Goal: Transaction & Acquisition: Purchase product/service

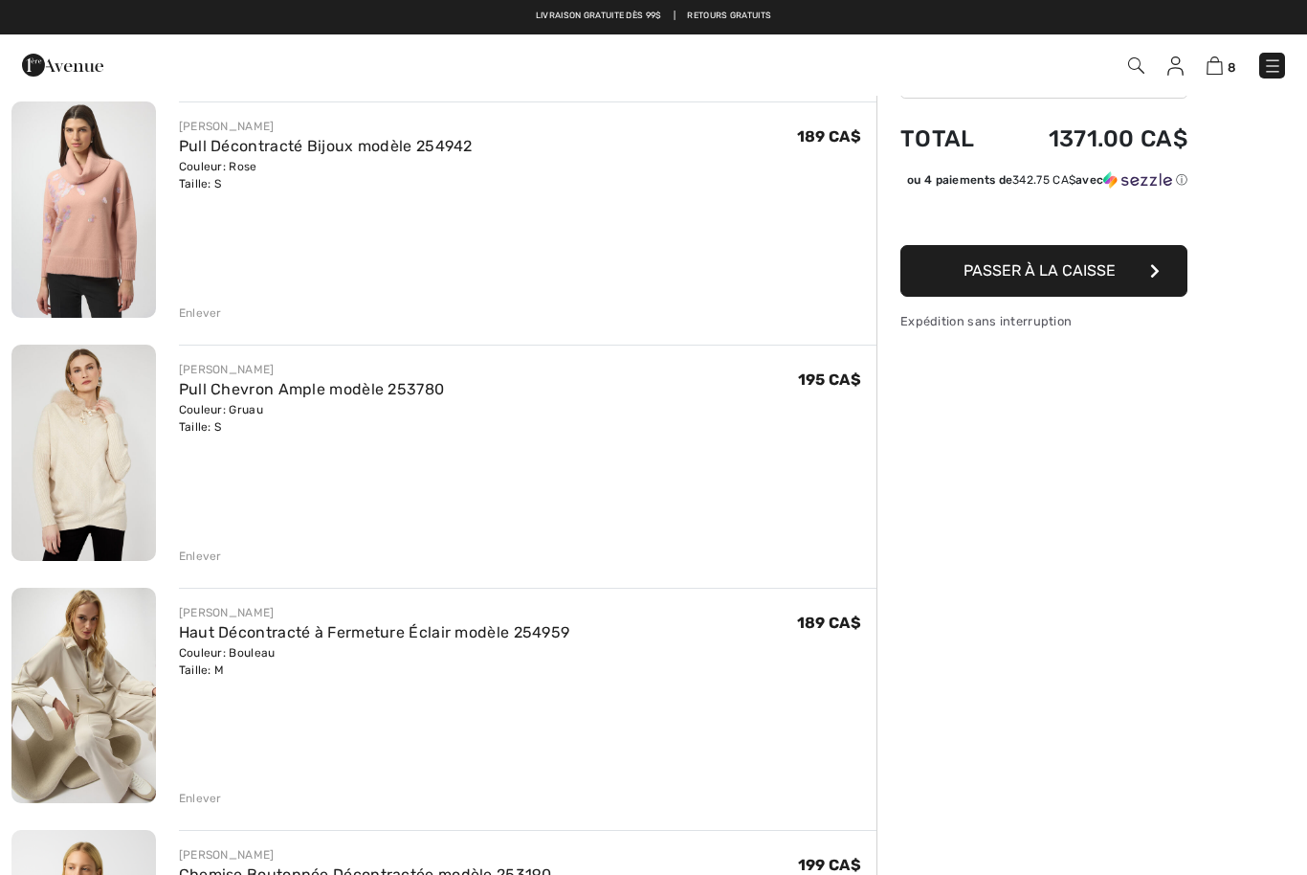
scroll to position [147, 0]
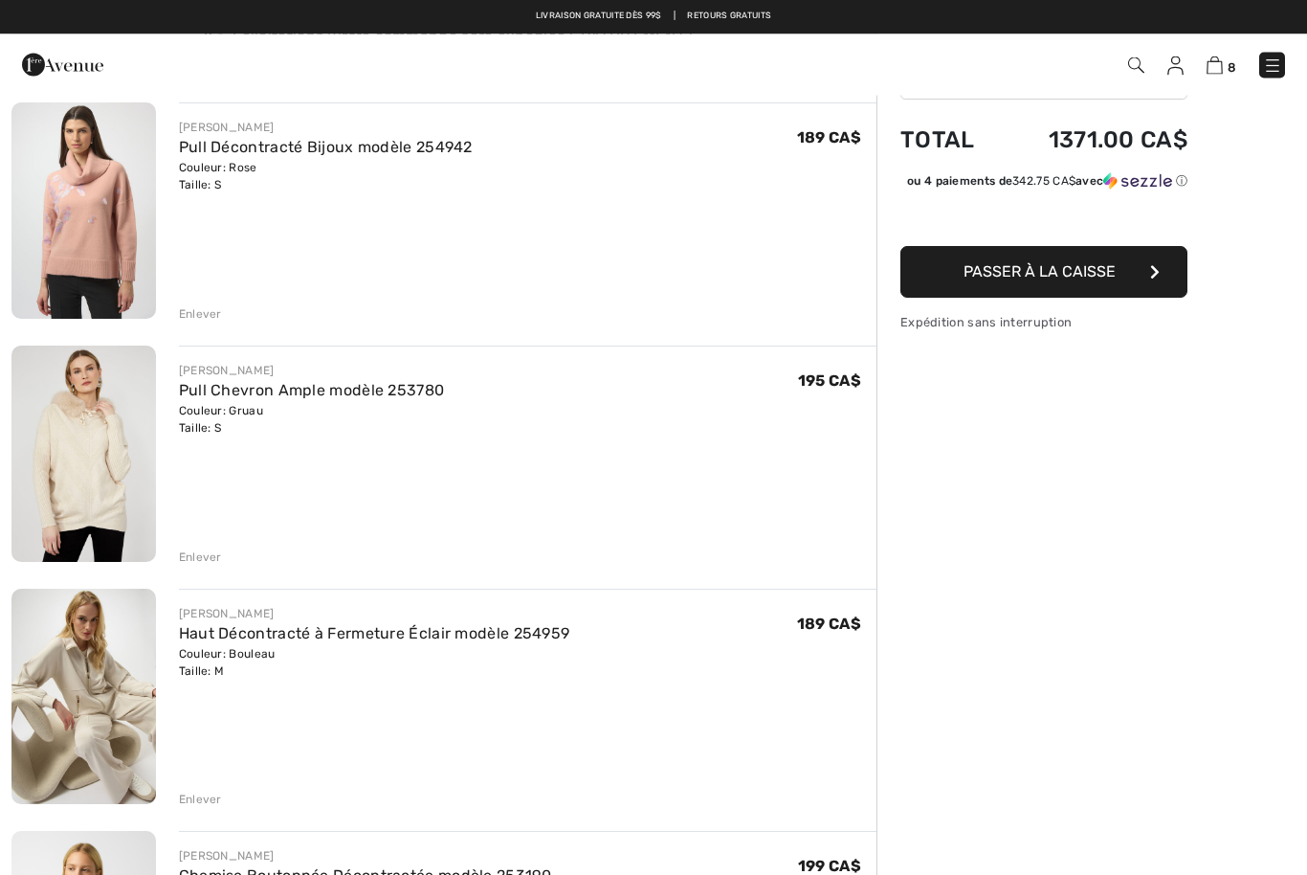
click at [211, 560] on div "Enlever" at bounding box center [200, 557] width 43 height 17
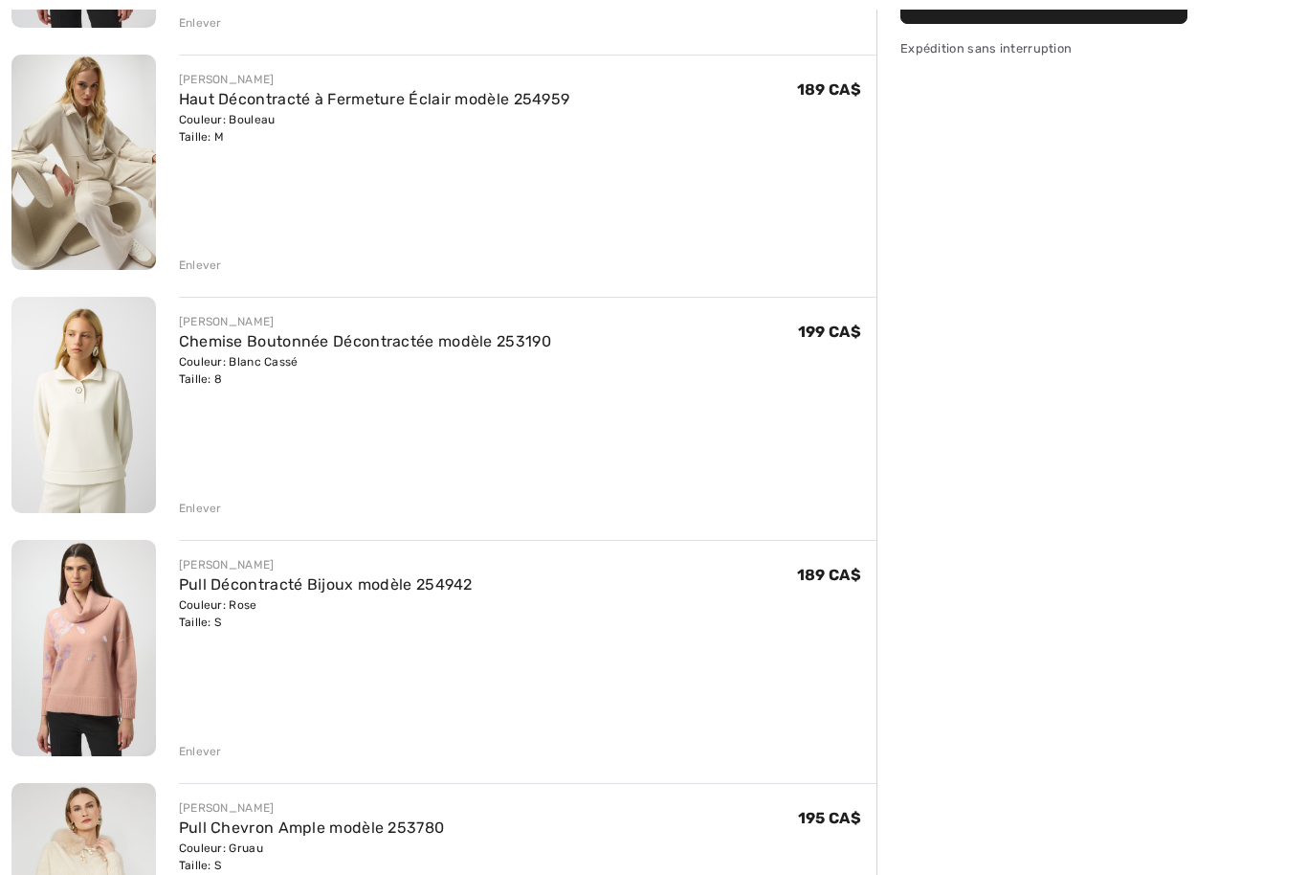
scroll to position [509, 0]
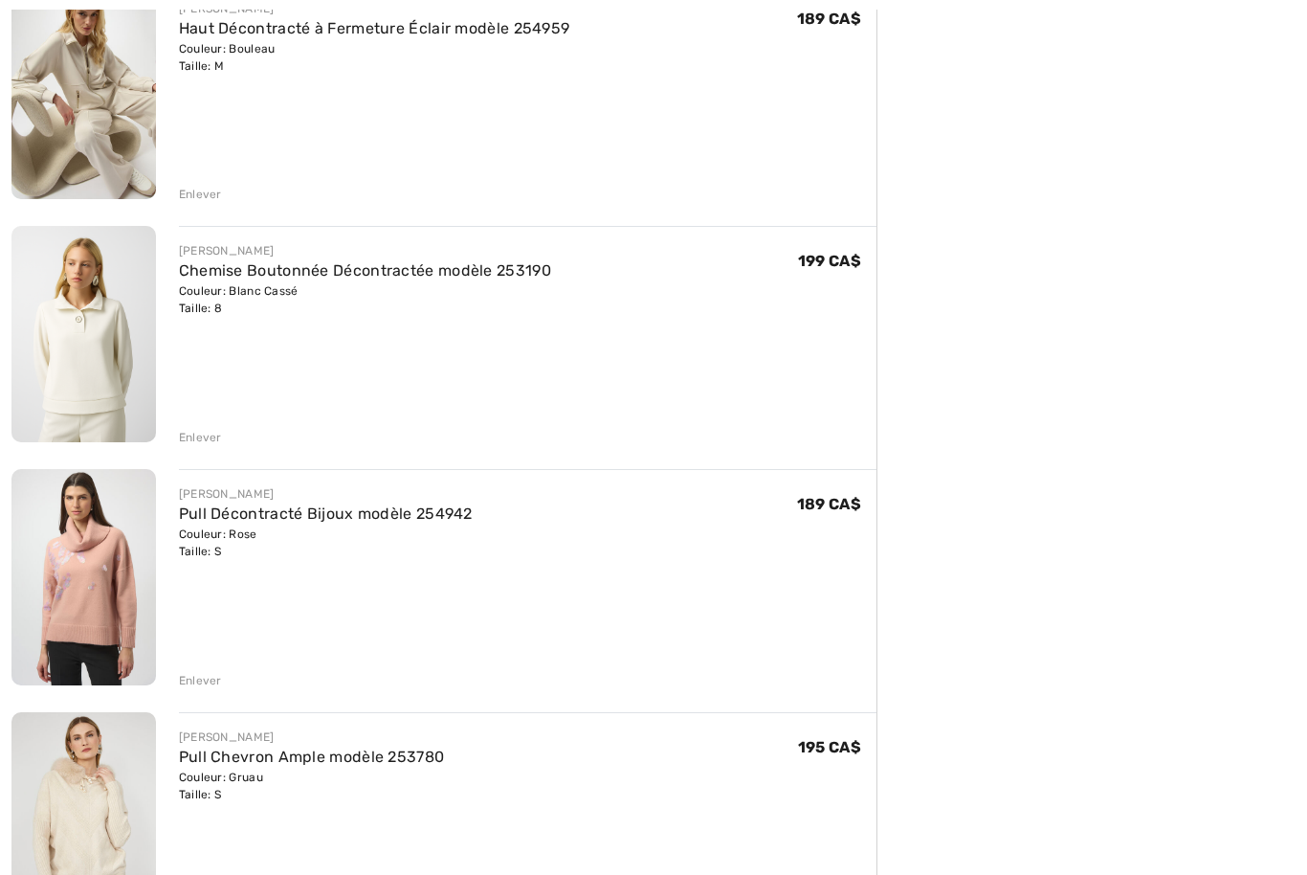
click at [217, 681] on div "Enlever" at bounding box center [200, 681] width 43 height 17
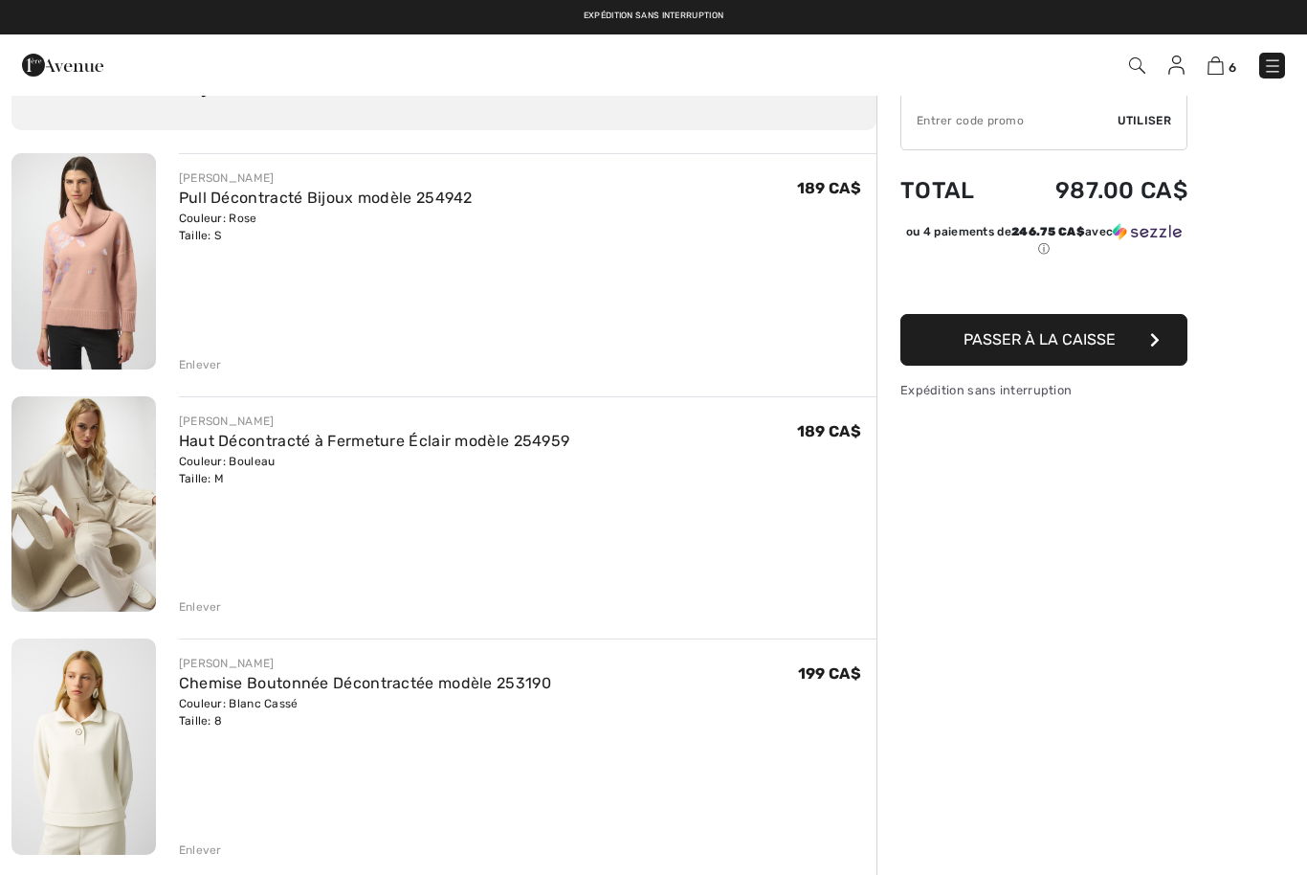
scroll to position [0, 0]
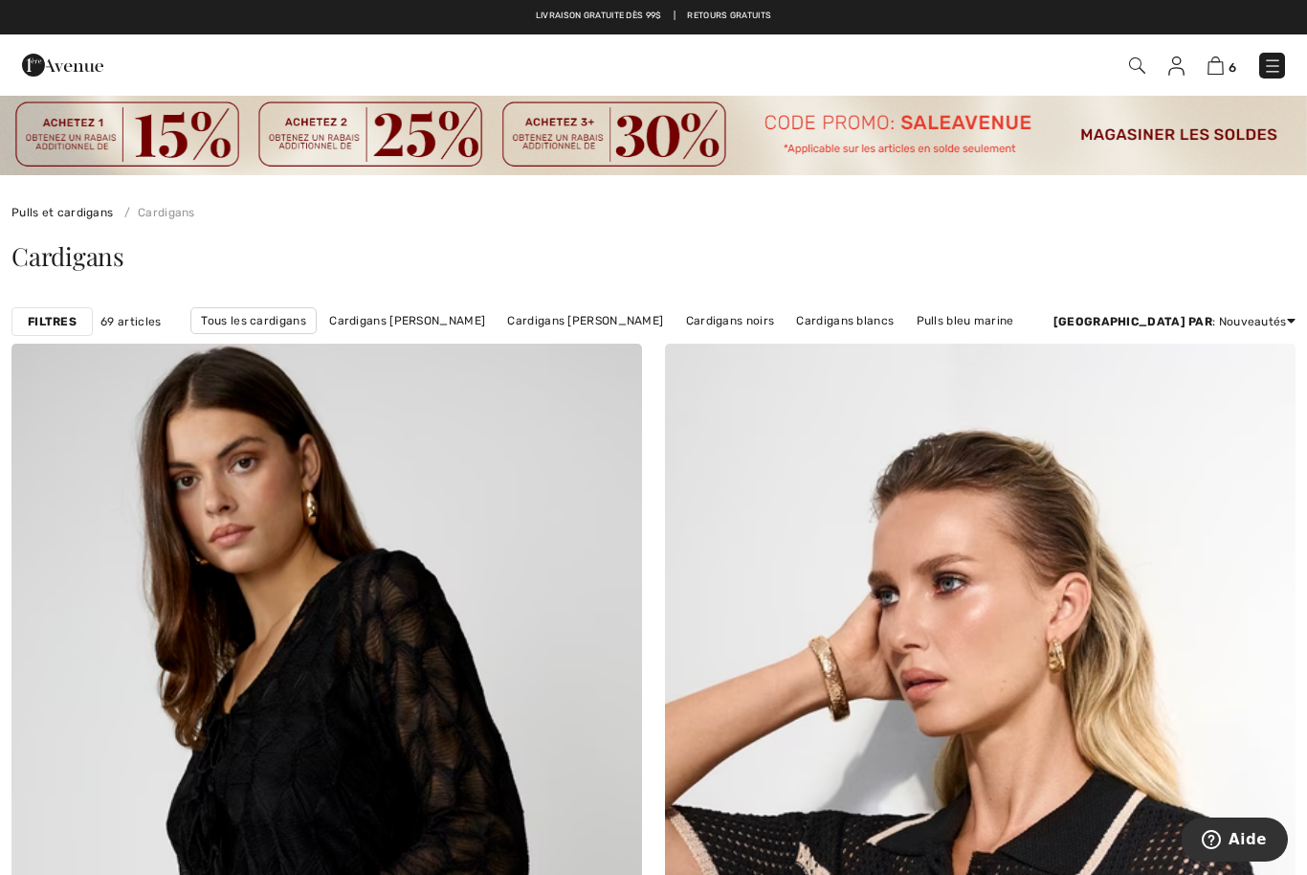
click at [1214, 67] on img at bounding box center [1216, 65] width 16 height 18
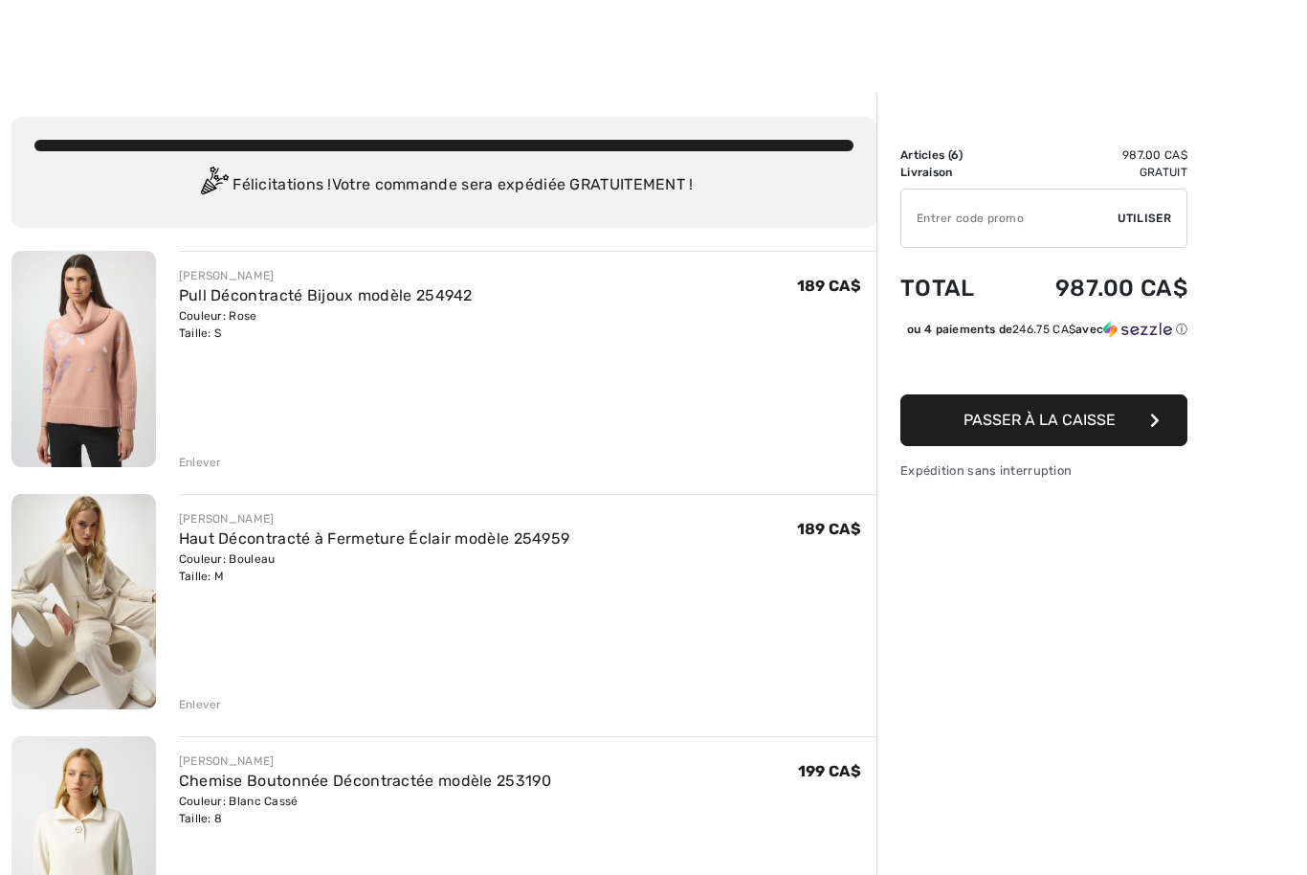
click at [359, 544] on link "Haut Décontracté à Fermeture Éclair modèle 254959" at bounding box center [374, 538] width 391 height 18
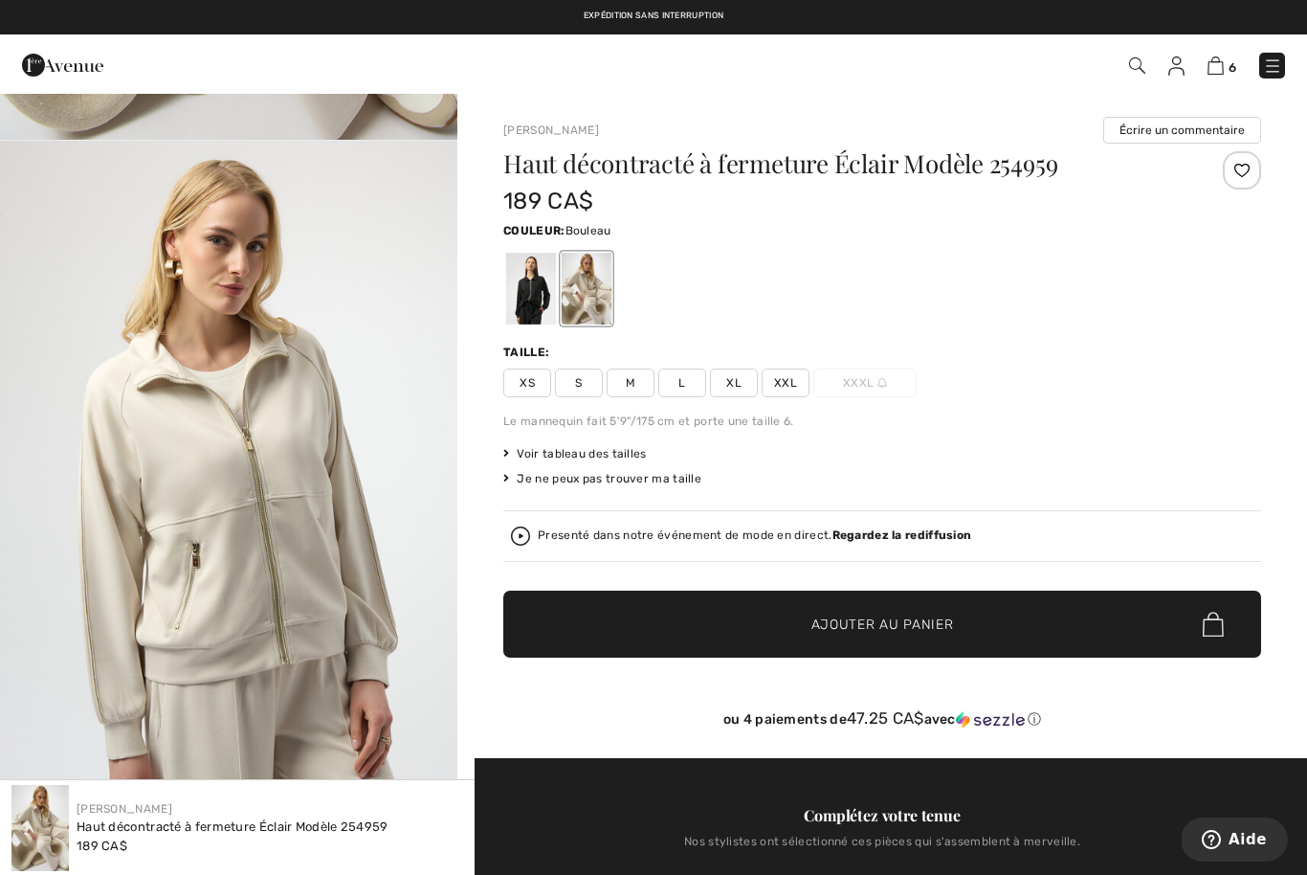
scroll to position [668, 0]
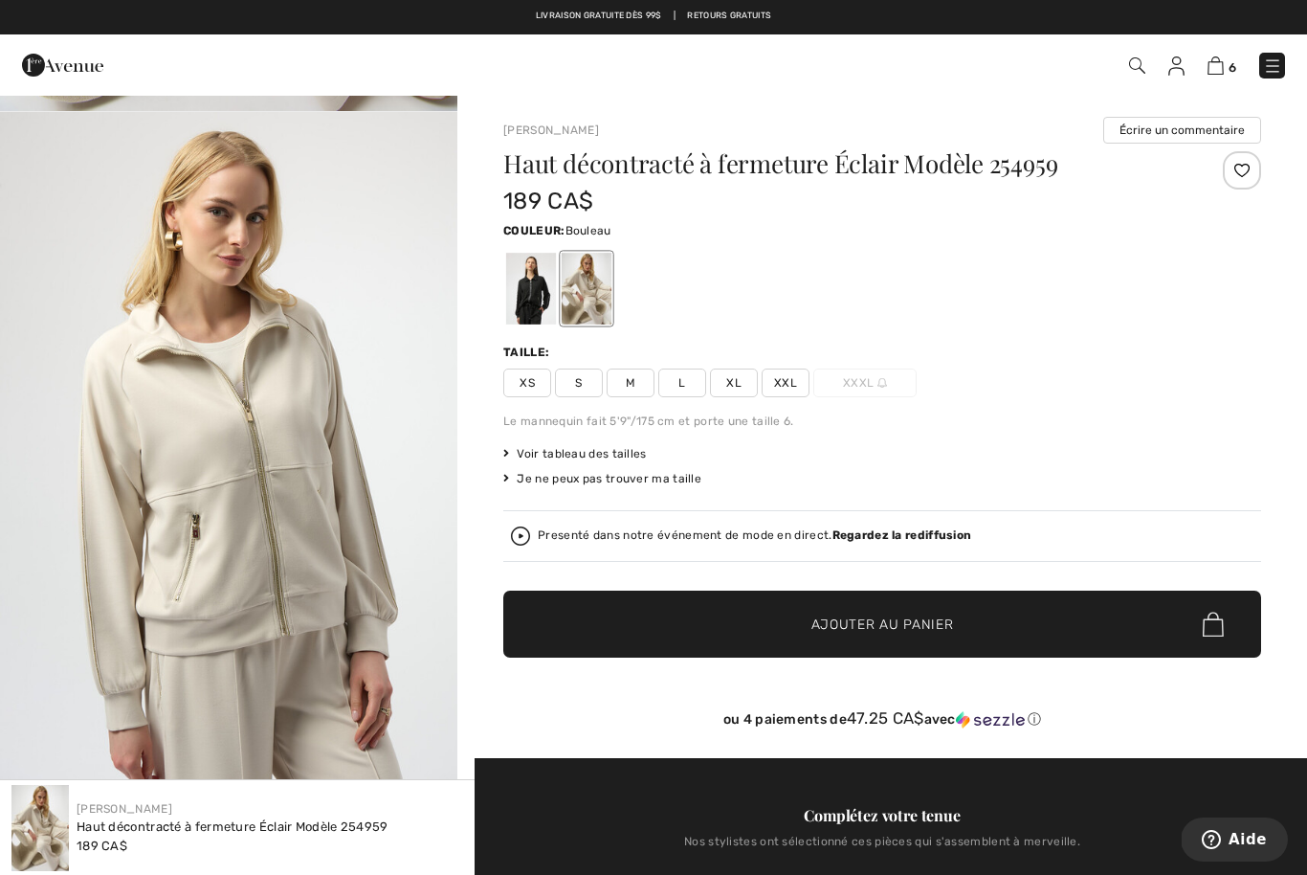
click at [587, 449] on span "Voir tableau des tailles" at bounding box center [575, 453] width 144 height 17
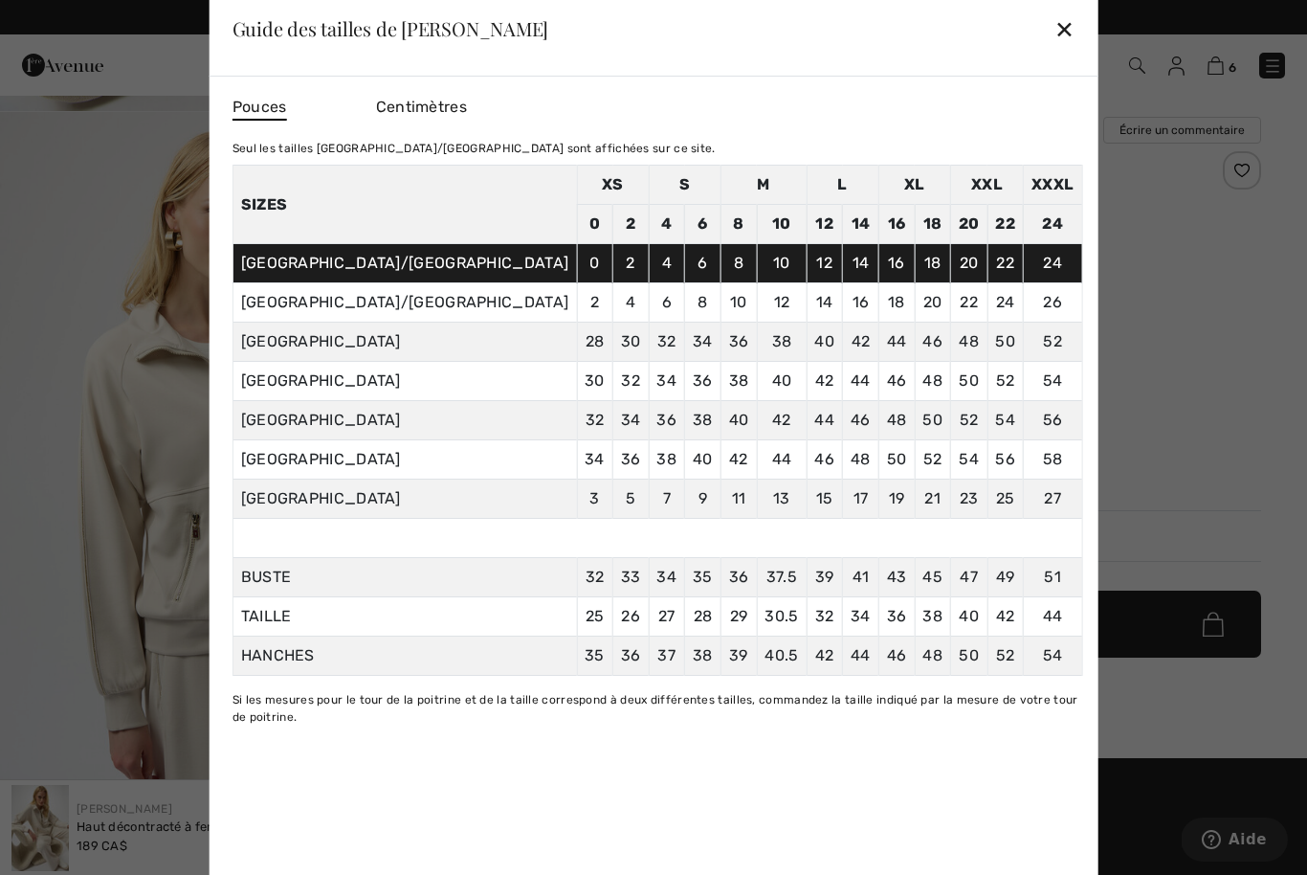
click at [1055, 28] on div "✕" at bounding box center [1065, 29] width 20 height 40
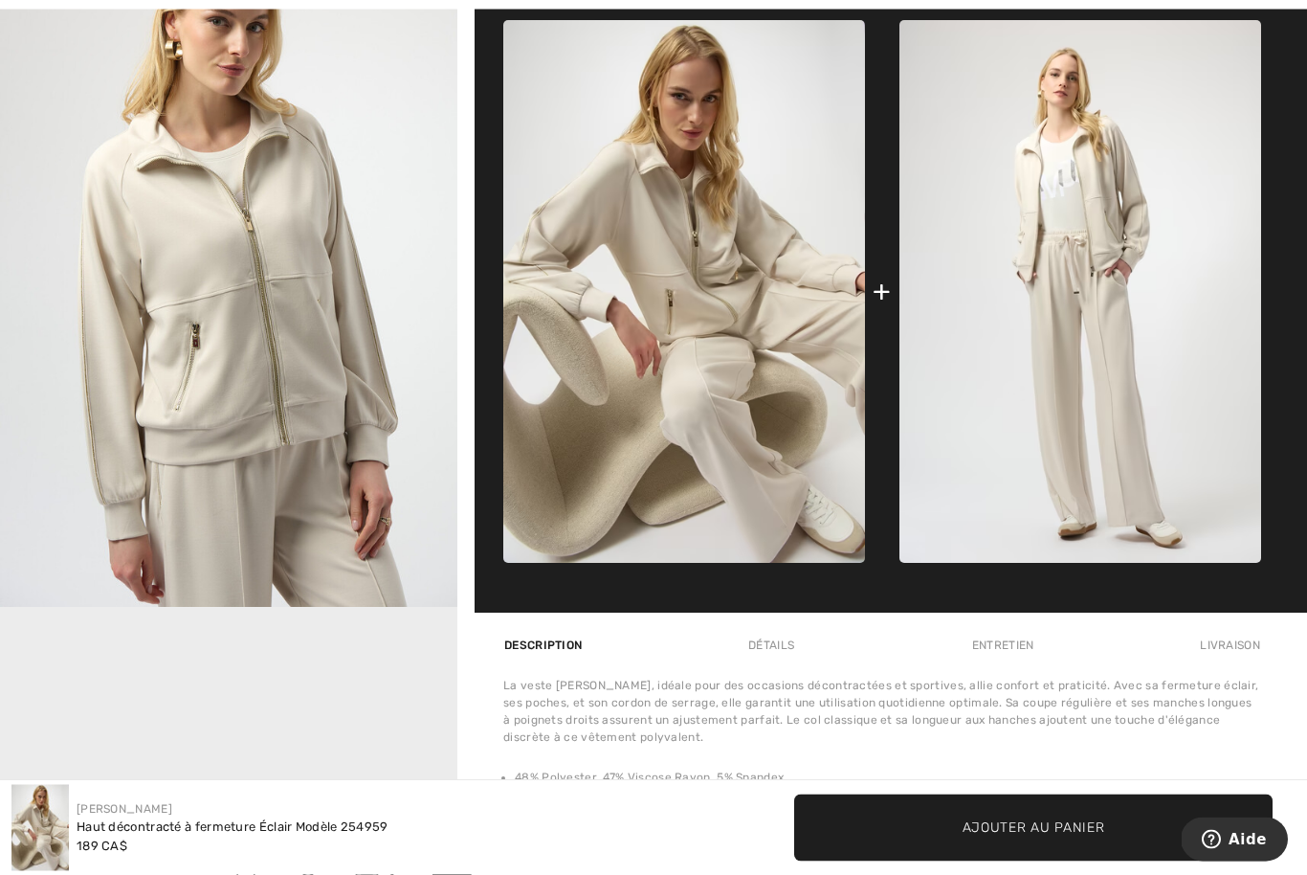
scroll to position [858, 0]
click at [1127, 455] on img at bounding box center [1081, 291] width 362 height 543
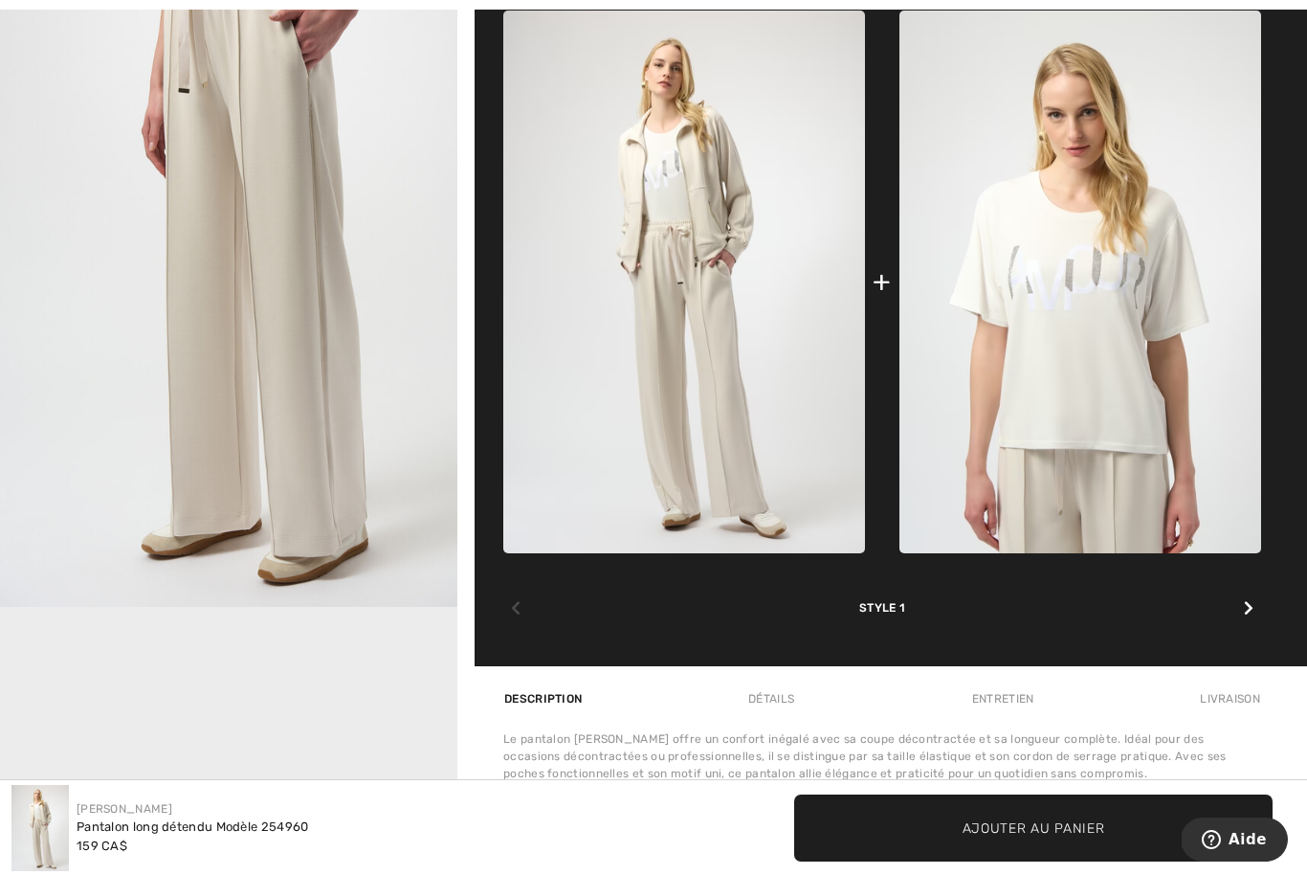
scroll to position [859, 0]
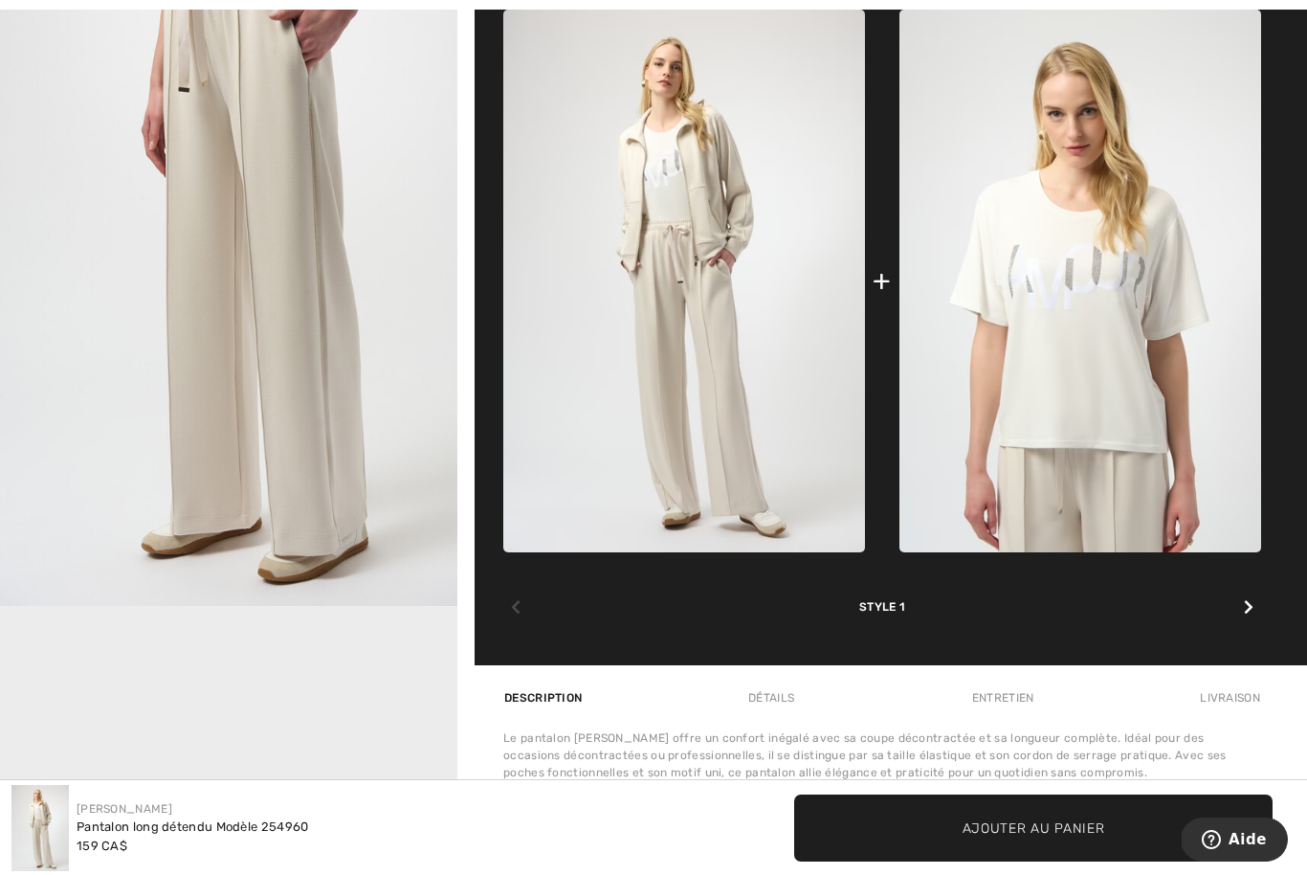
click at [728, 464] on img at bounding box center [684, 281] width 362 height 543
click at [736, 469] on img at bounding box center [684, 281] width 362 height 543
click at [730, 477] on img at bounding box center [684, 281] width 362 height 543
click at [722, 449] on img at bounding box center [684, 281] width 362 height 543
click at [1065, 382] on img at bounding box center [1081, 281] width 362 height 543
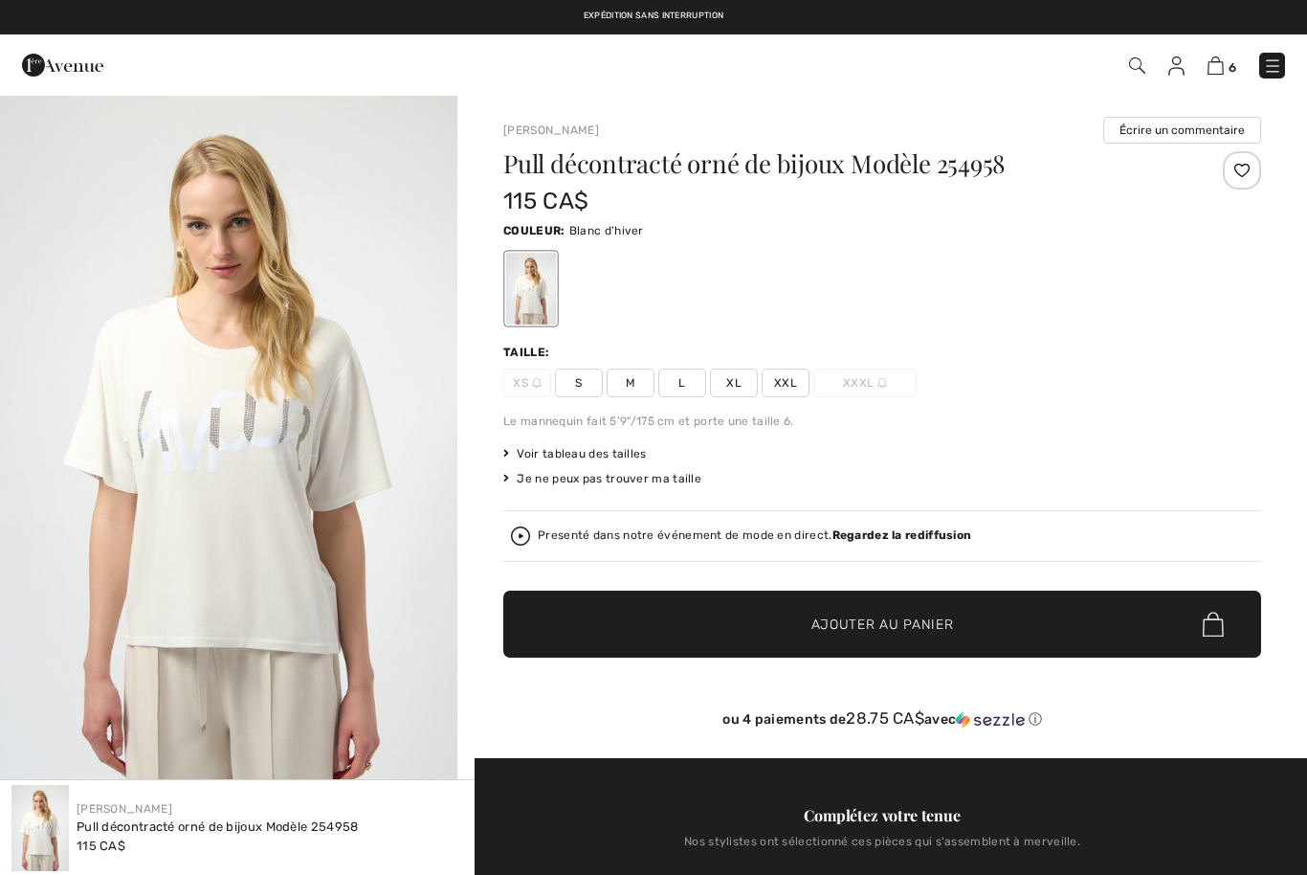
checkbox input "true"
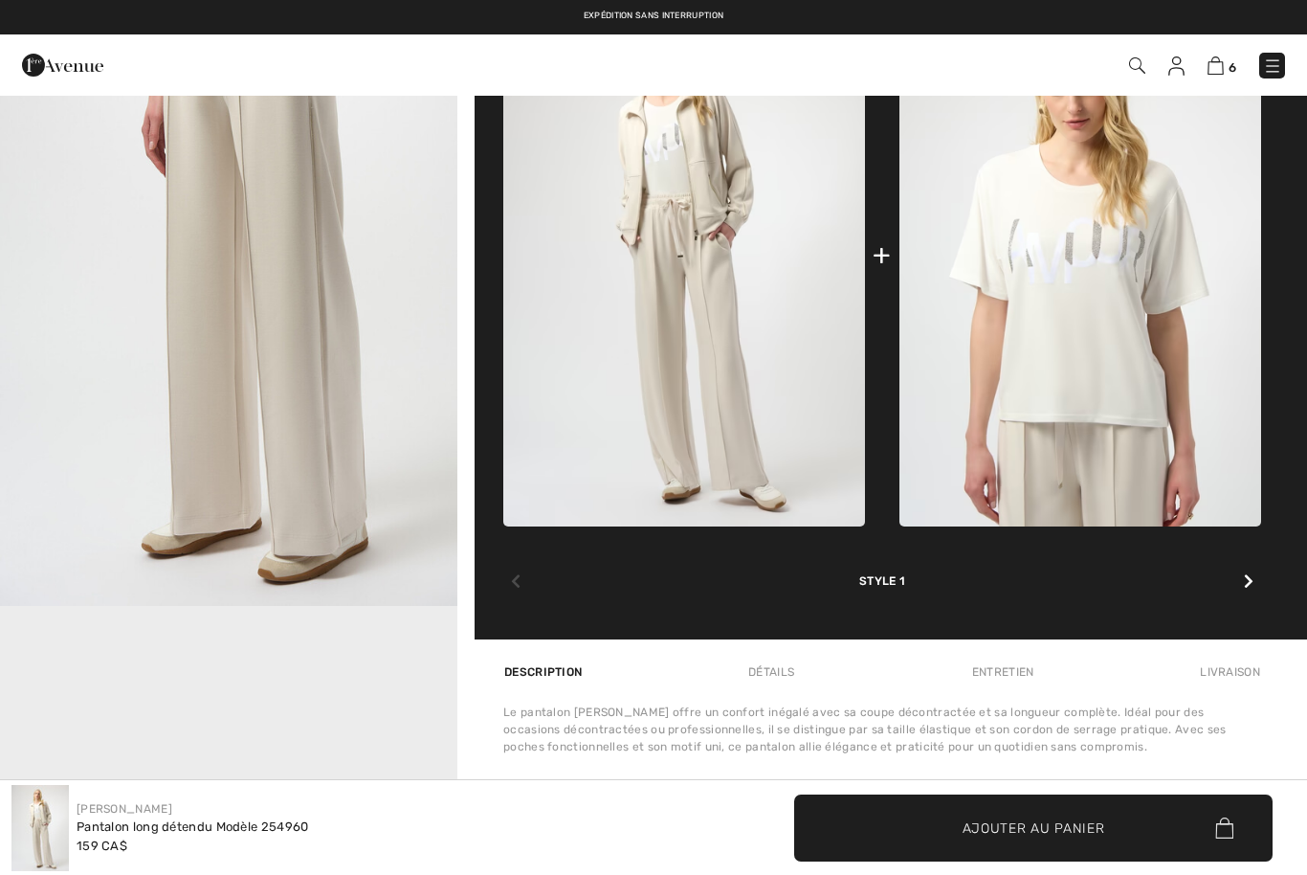
checkbox input "true"
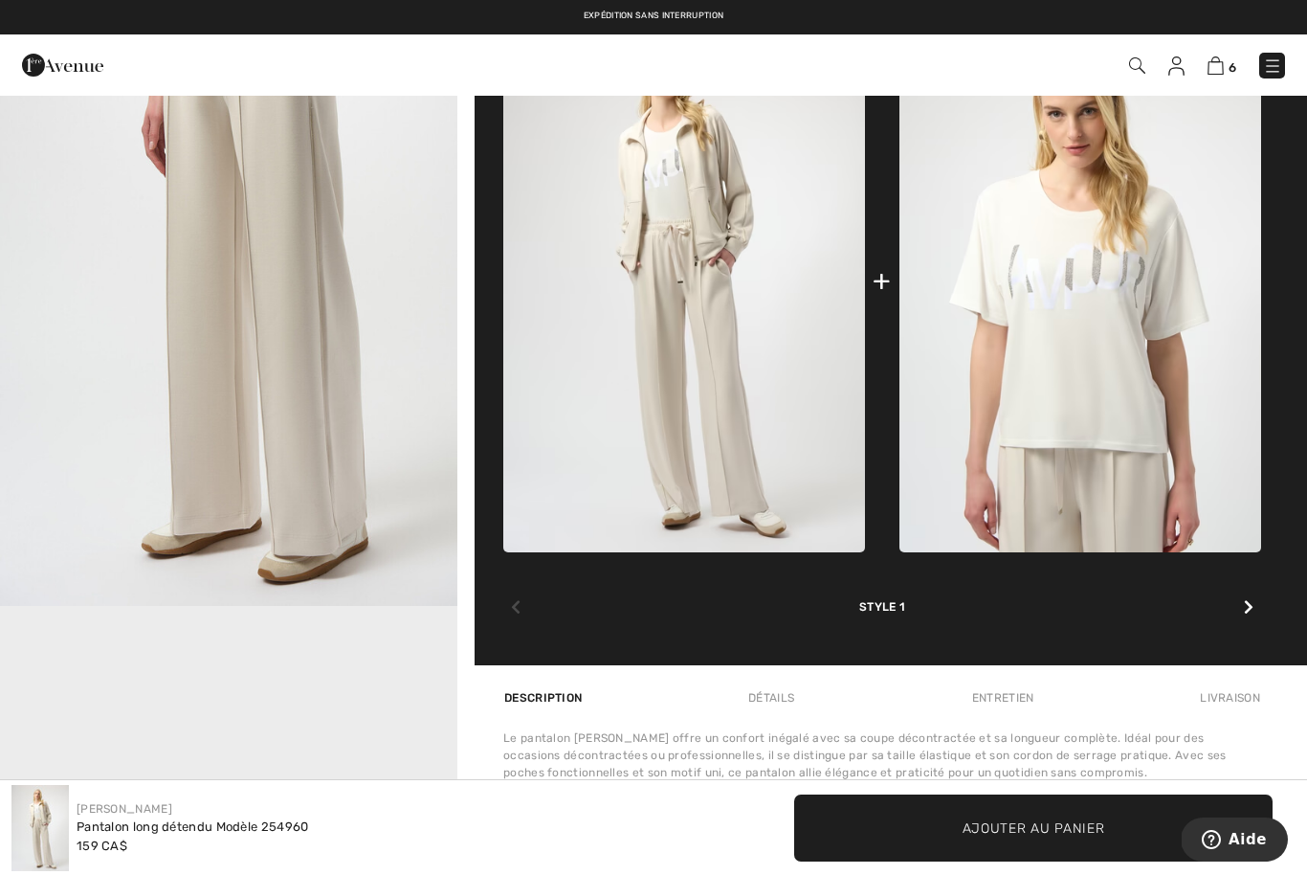
click at [723, 410] on img at bounding box center [684, 281] width 362 height 543
click at [748, 493] on img at bounding box center [684, 281] width 362 height 543
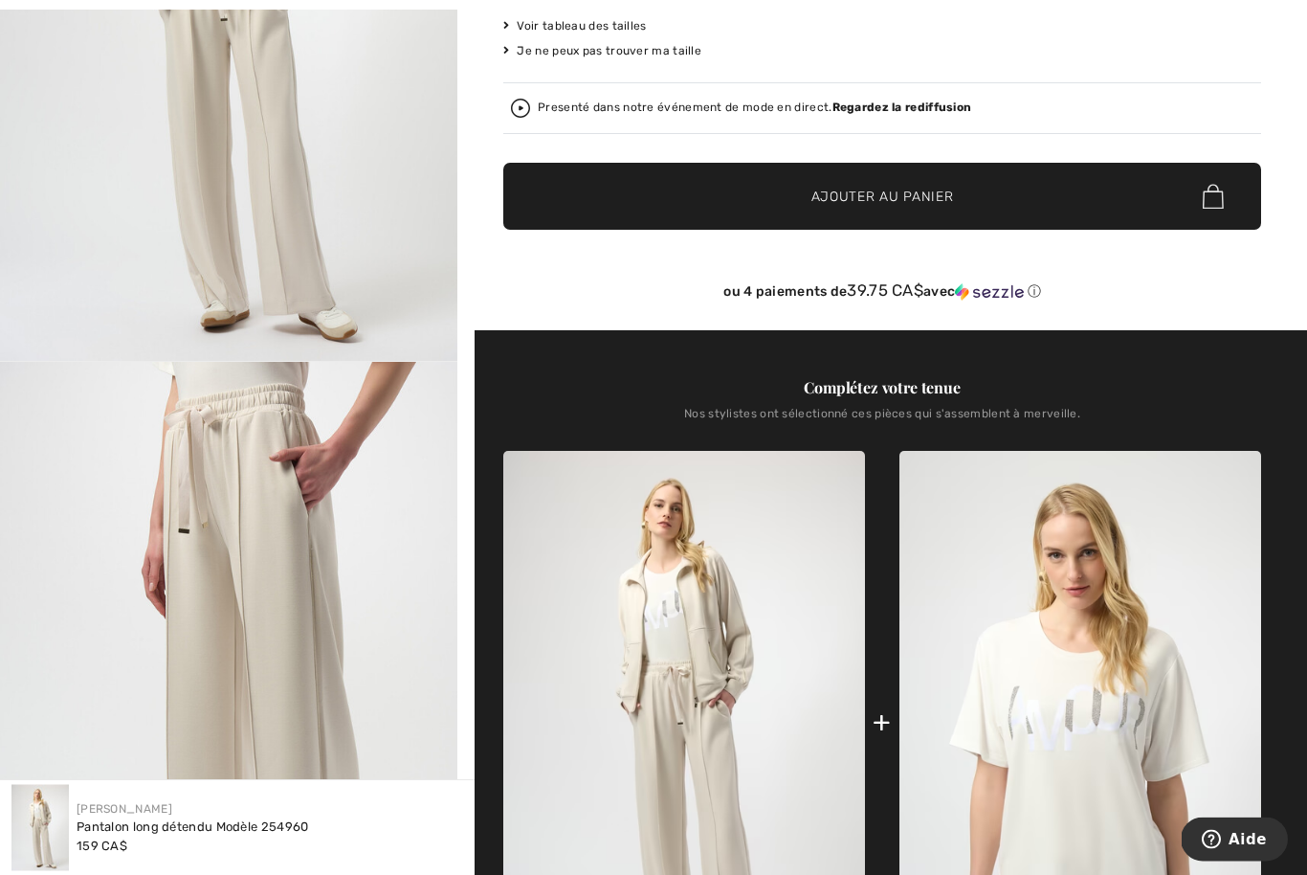
scroll to position [419, 0]
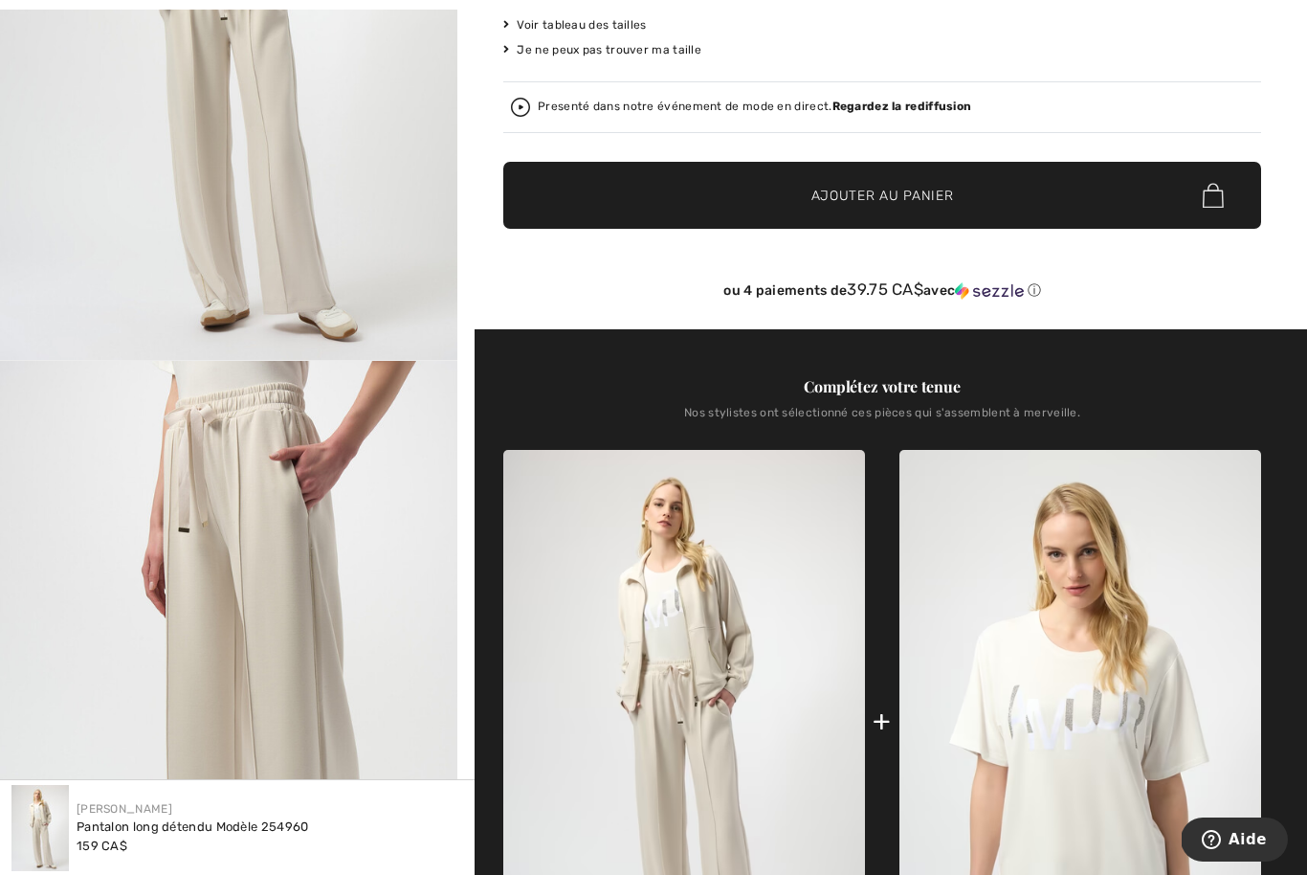
click at [288, 644] on img "2 / 4" at bounding box center [228, 703] width 457 height 685
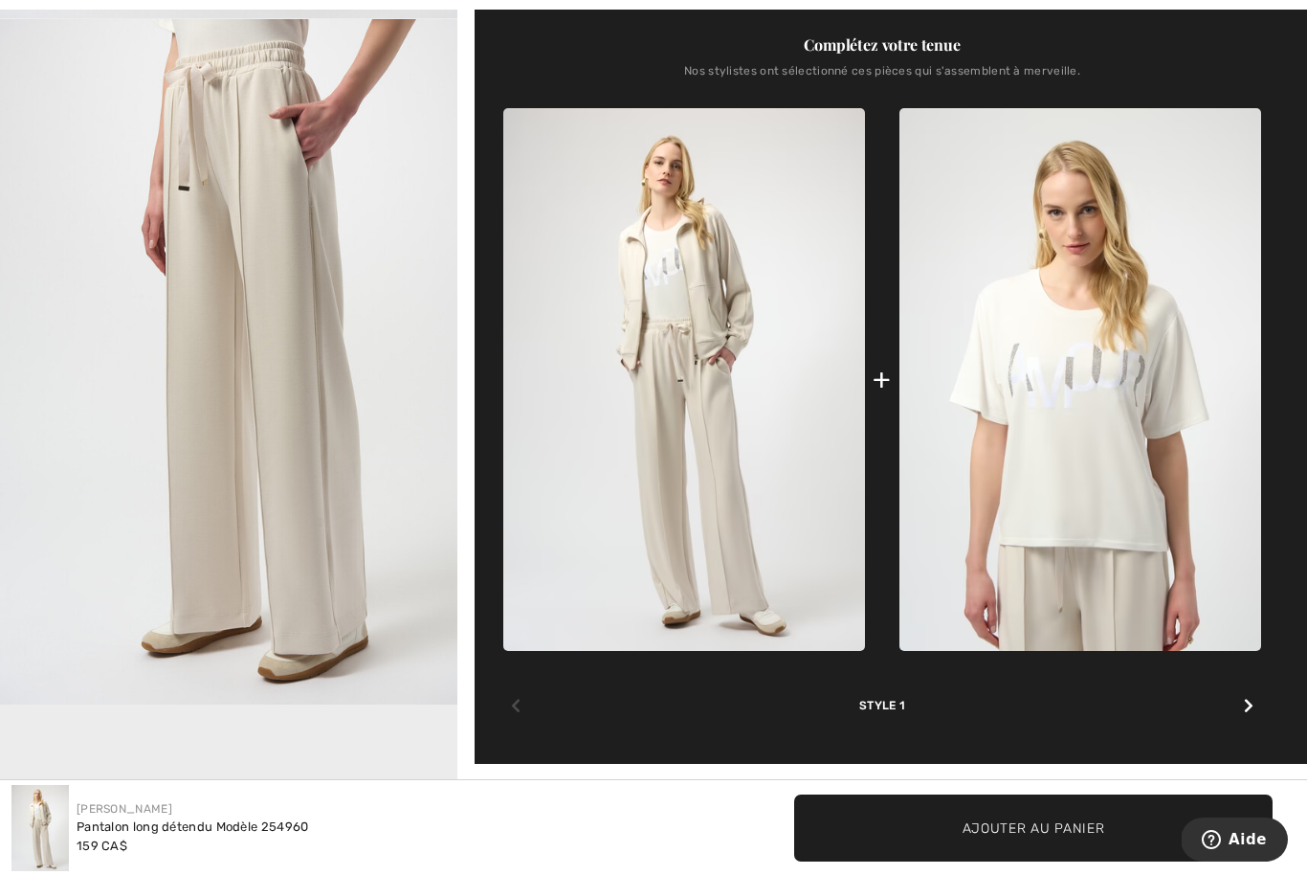
scroll to position [763, 0]
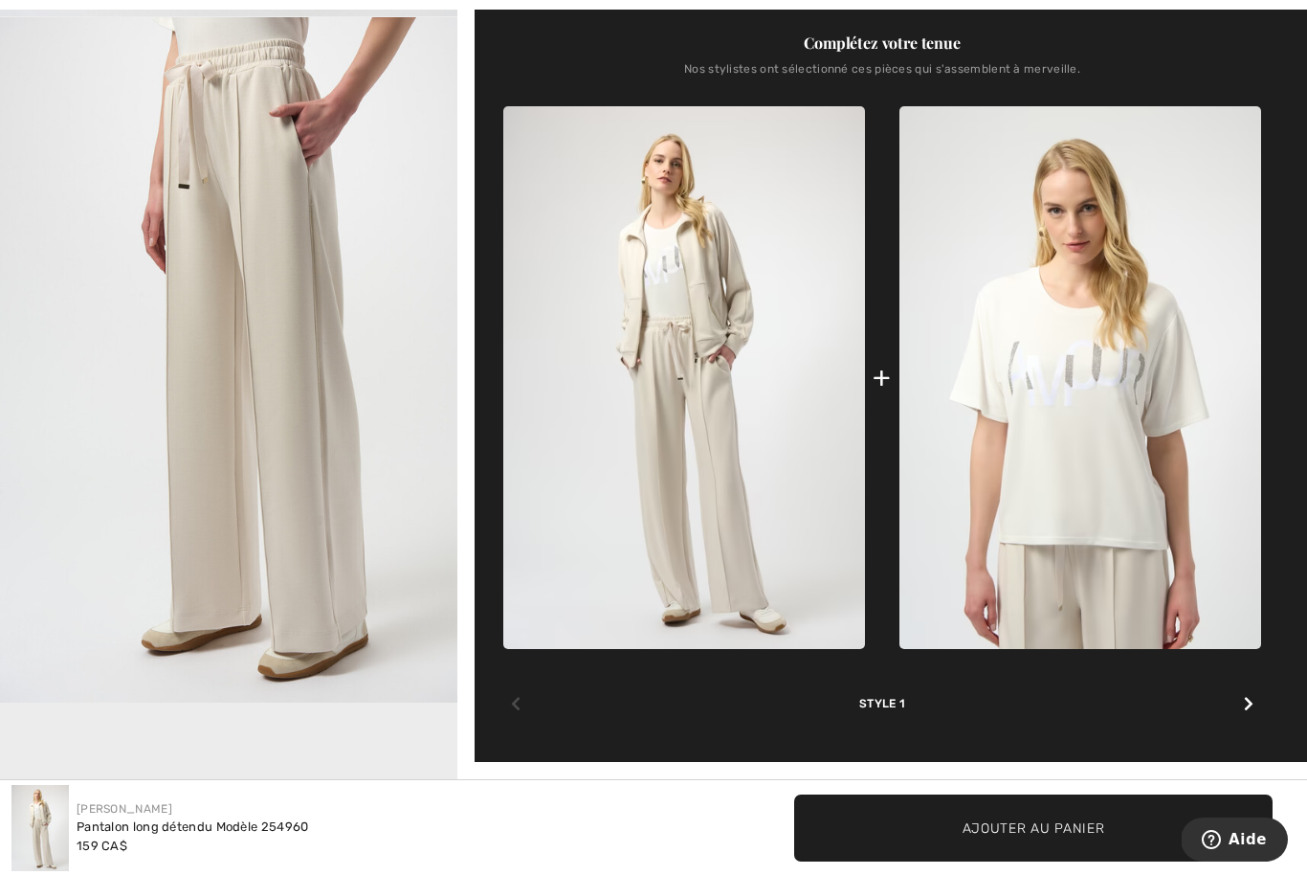
click at [726, 512] on img at bounding box center [684, 377] width 362 height 543
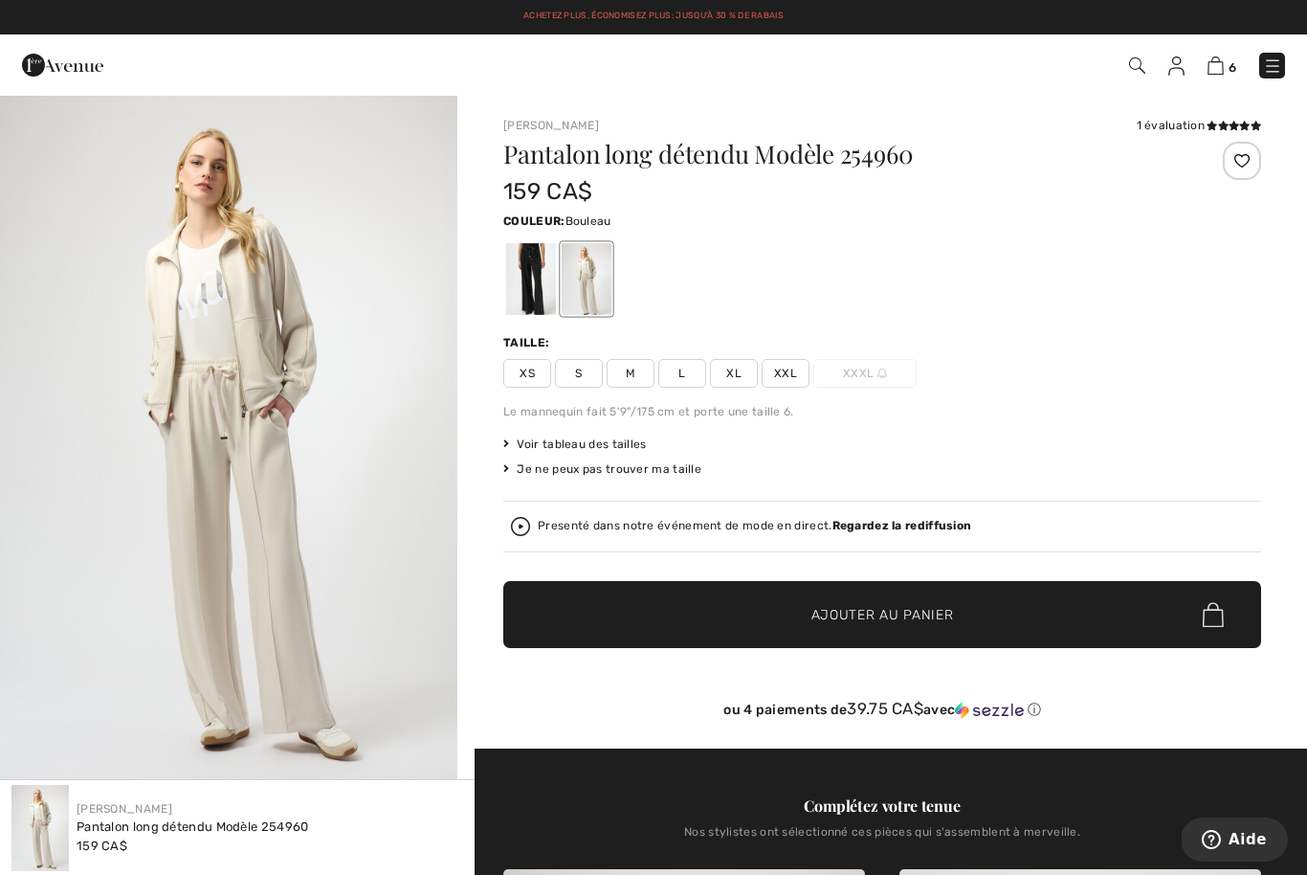
click at [627, 443] on span "Voir tableau des tailles" at bounding box center [575, 443] width 144 height 17
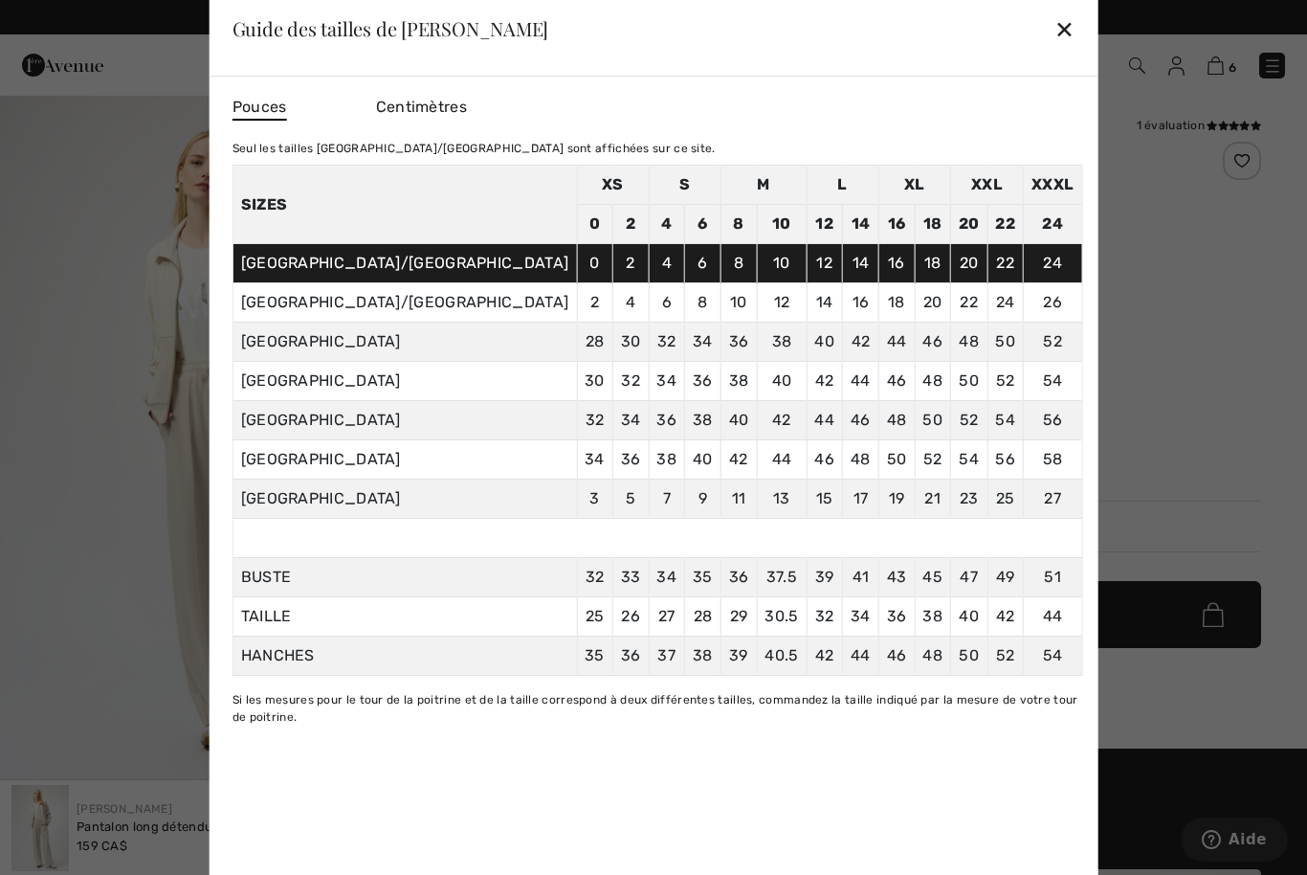
click at [1055, 23] on div "✕" at bounding box center [1065, 29] width 20 height 40
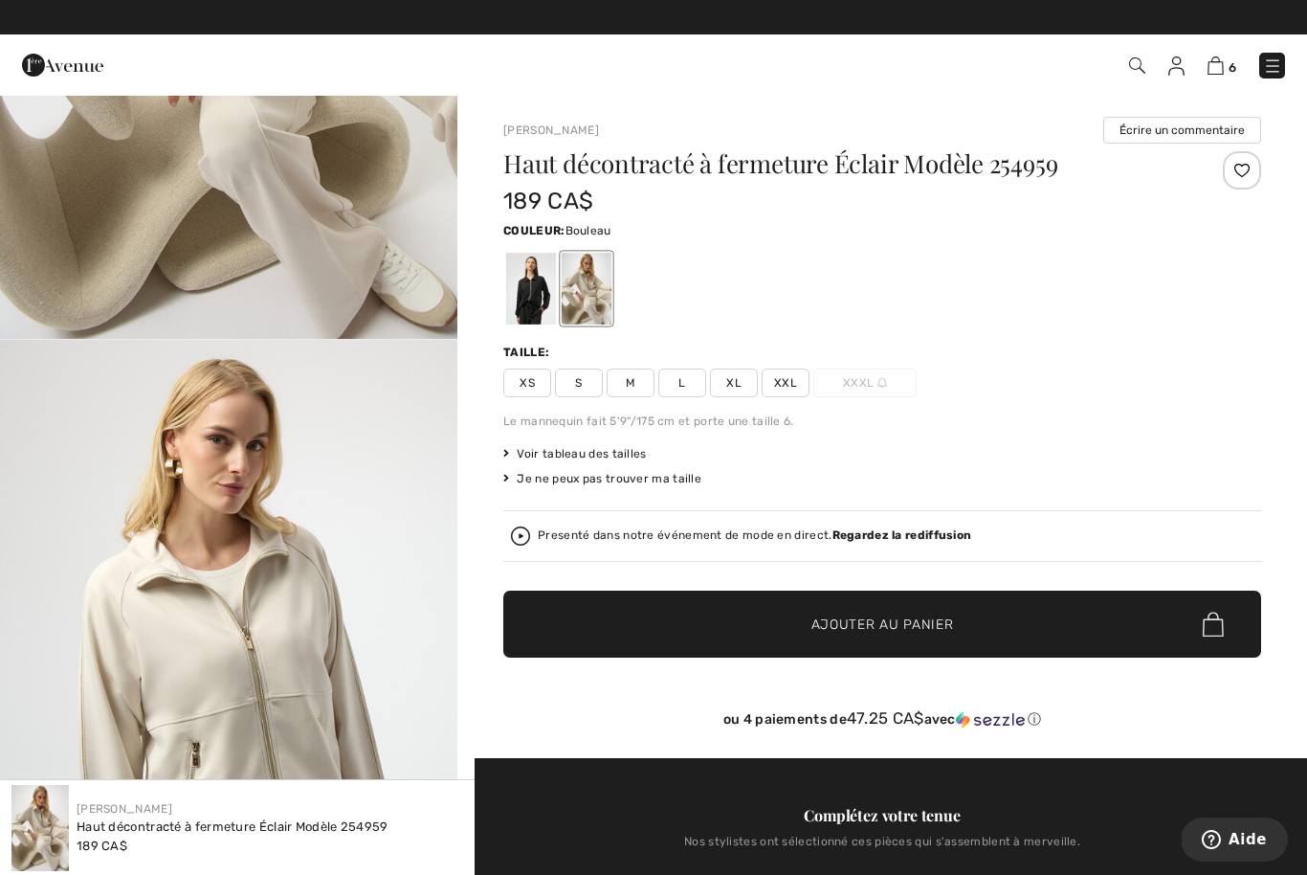
click at [1213, 68] on img at bounding box center [1216, 65] width 16 height 18
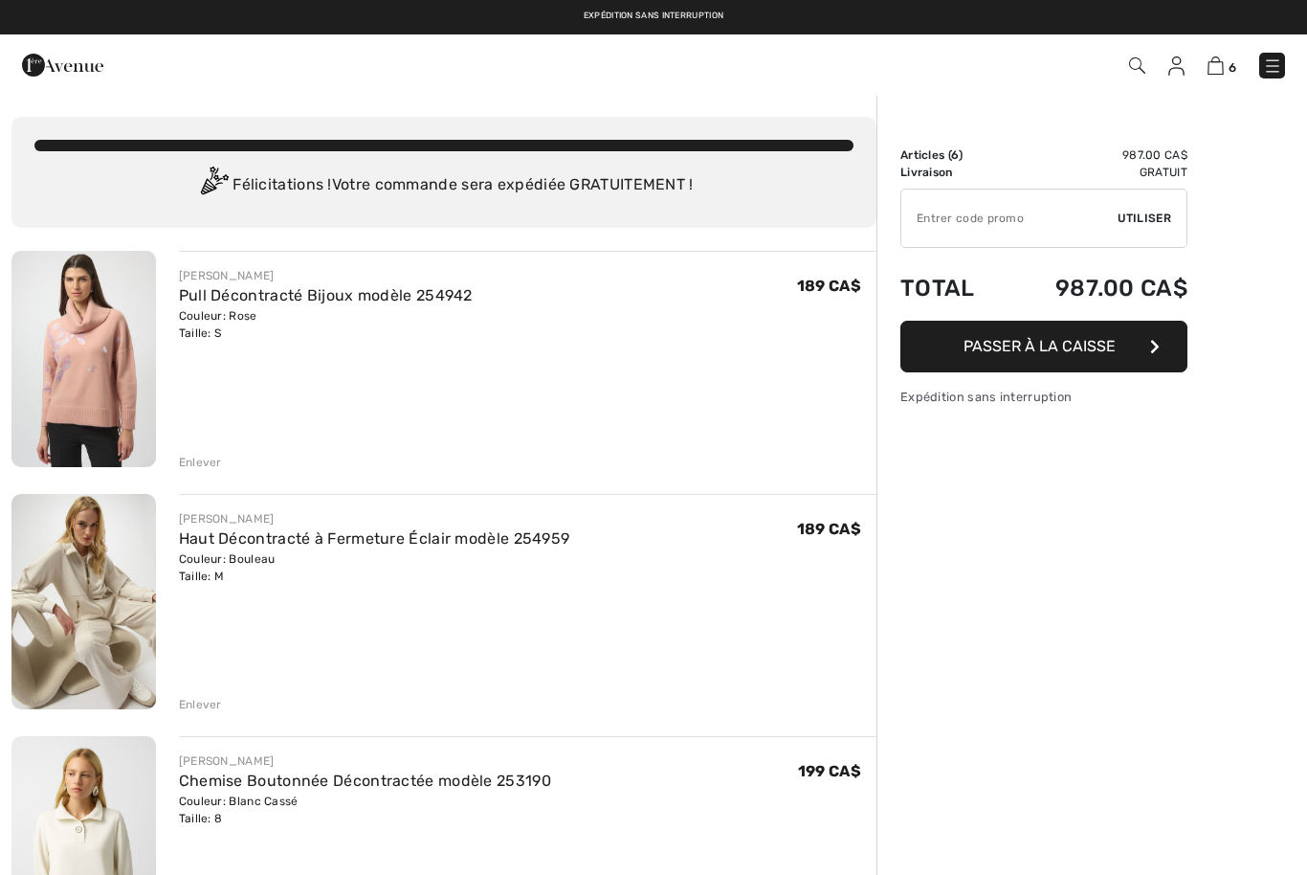
checkbox input "true"
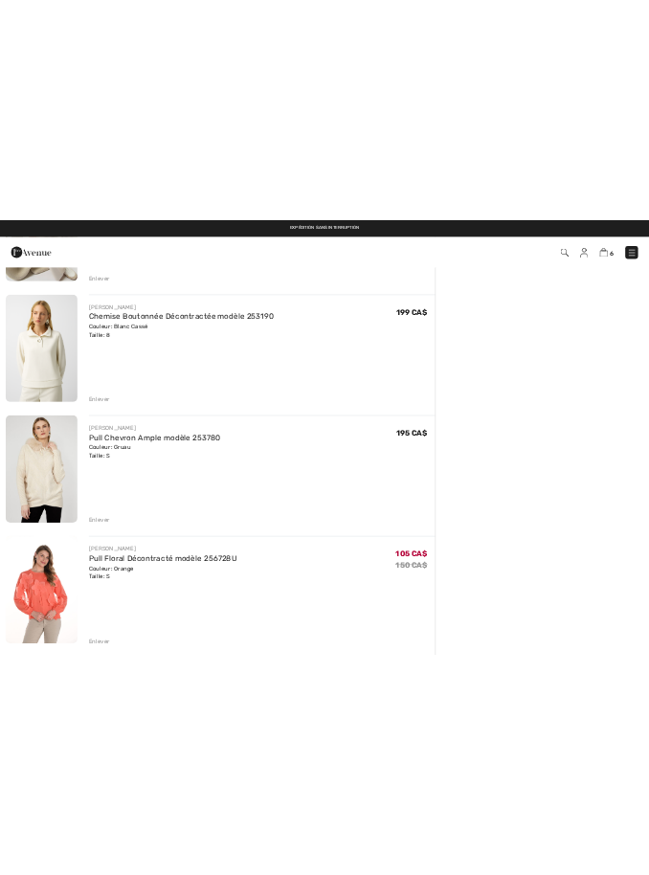
scroll to position [706, 0]
